Goal: Information Seeking & Learning: Check status

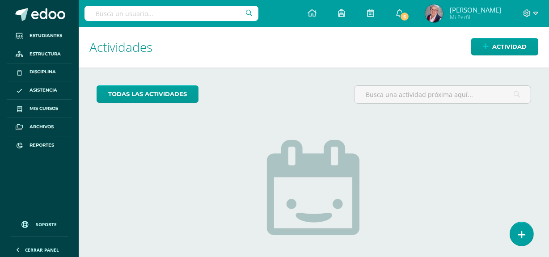
click at [177, 17] on input "text" at bounding box center [172, 13] width 174 height 15
type input "santiago villatoro"
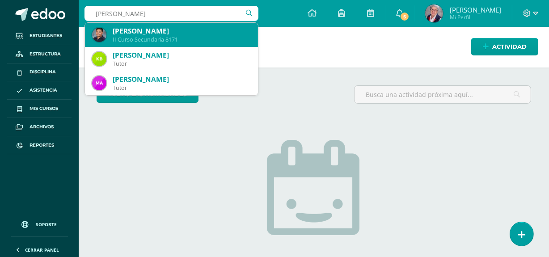
click at [185, 37] on div "II Curso Secundaria 8171" at bounding box center [182, 40] width 138 height 8
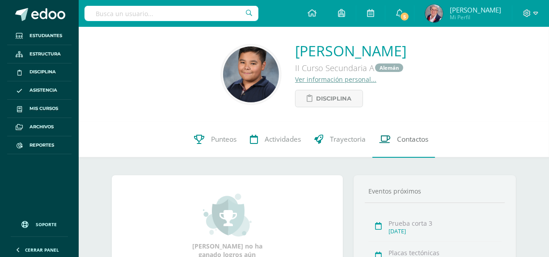
click at [412, 139] on span "Contactos" at bounding box center [412, 139] width 31 height 9
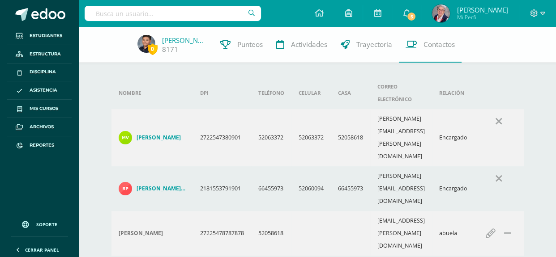
click at [172, 185] on h4 "[PERSON_NAME] [PERSON_NAME]" at bounding box center [160, 188] width 49 height 7
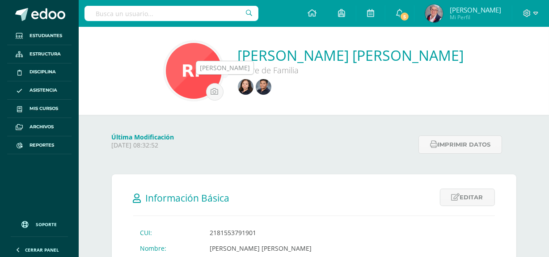
click at [256, 90] on img at bounding box center [264, 87] width 16 height 16
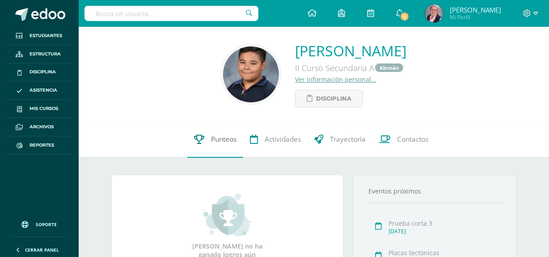
click at [223, 140] on span "Punteos" at bounding box center [223, 139] width 25 height 9
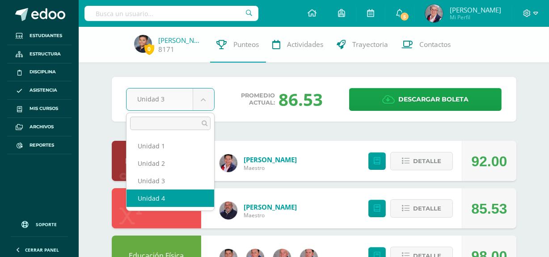
select select "Unidad 4"
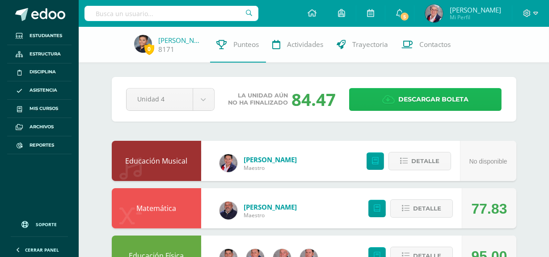
click at [439, 100] on span "Descargar boleta" at bounding box center [434, 100] width 70 height 22
